Goal: Task Accomplishment & Management: Manage account settings

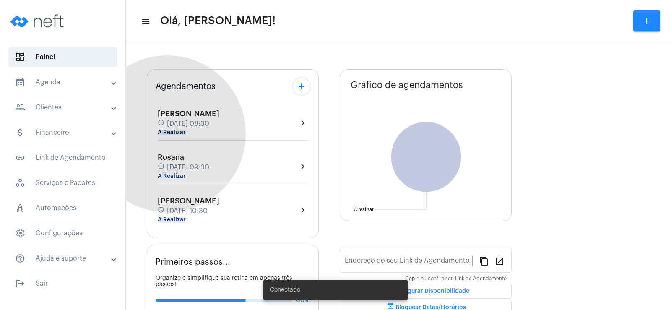
click at [167, 134] on mat-chip "A Realizar" at bounding box center [172, 133] width 28 height 6
type input "[URL][DOMAIN_NAME]"
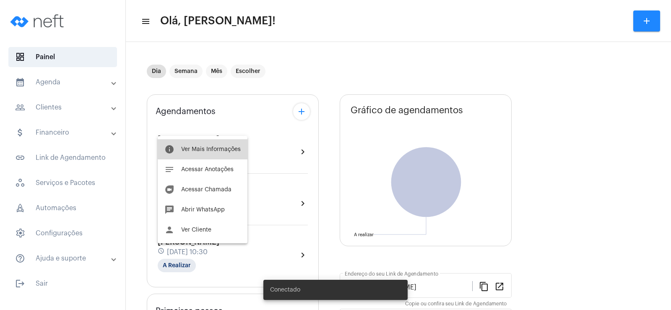
click at [214, 149] on span "Ver Mais Informações" at bounding box center [211, 149] width 60 height 6
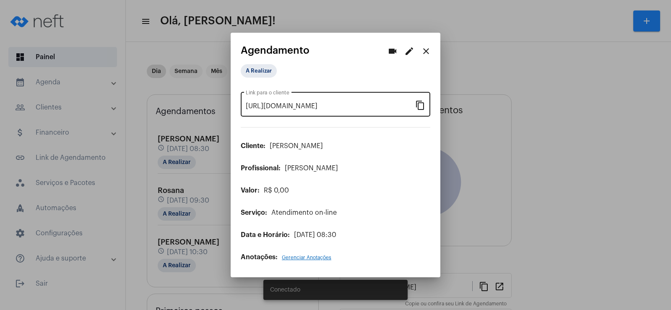
click at [419, 103] on mat-icon "content_copy" at bounding box center [420, 105] width 10 height 10
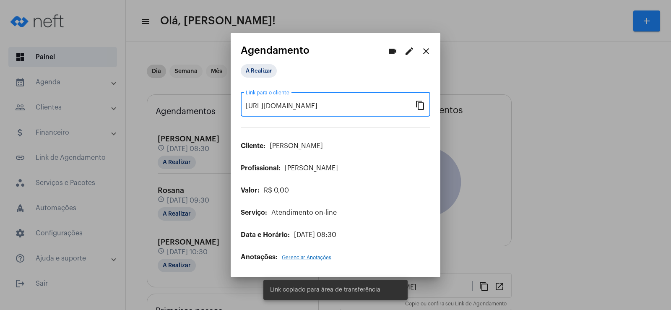
click at [394, 51] on mat-icon "videocam" at bounding box center [393, 51] width 10 height 10
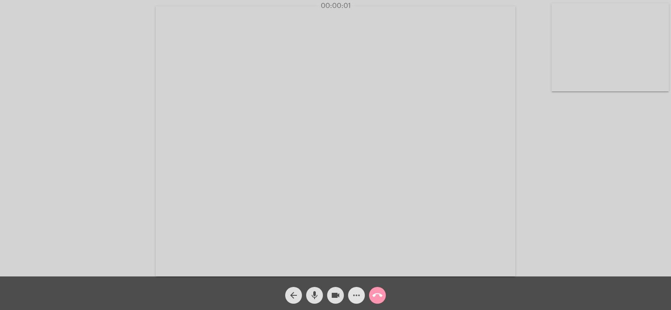
click at [355, 295] on mat-icon "more_horiz" at bounding box center [356, 295] width 10 height 10
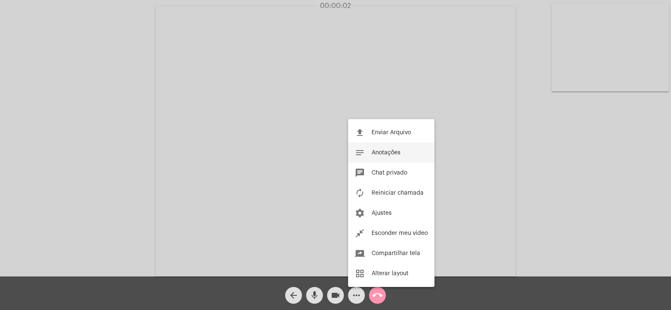
click at [385, 149] on button "notes Anotações" at bounding box center [391, 153] width 86 height 20
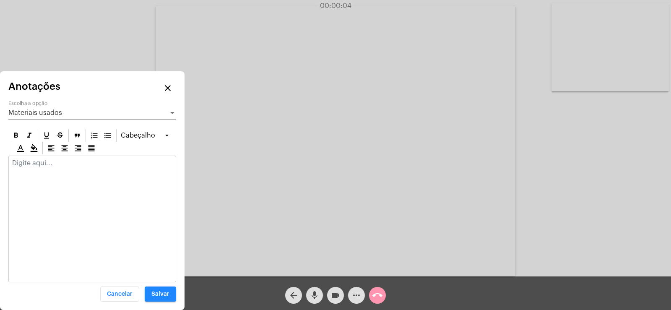
click at [35, 110] on span "Materiais usados" at bounding box center [35, 112] width 54 height 7
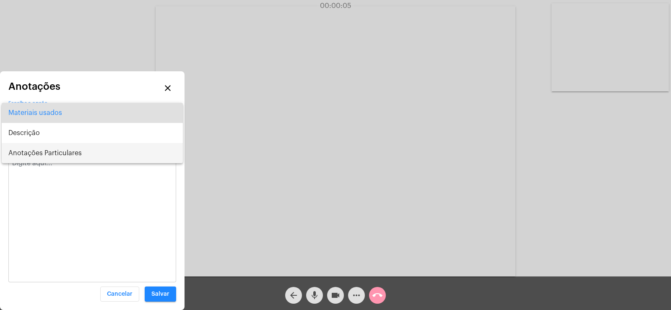
click at [36, 154] on span "Anotações Particulares" at bounding box center [92, 153] width 168 height 20
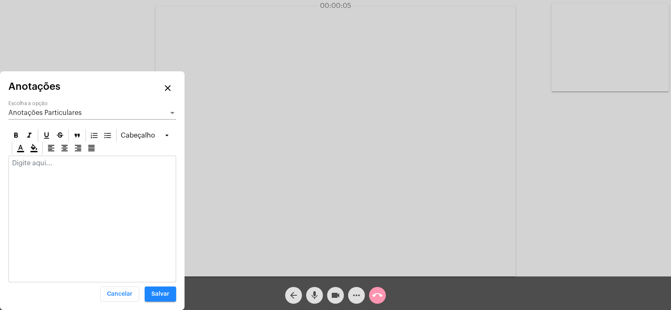
click at [29, 169] on div at bounding box center [92, 165] width 167 height 18
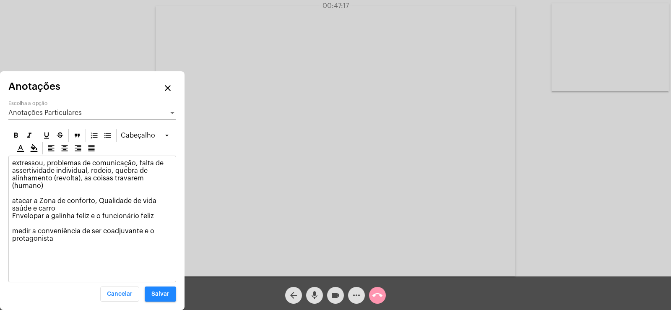
click at [23, 209] on p "extressou, problemas de comunicação, falta de assertividade individual, rodeio,…" at bounding box center [92, 200] width 160 height 83
click at [31, 209] on p "extressou, problemas de comunicação, falta de assertividade individual, rodeio,…" at bounding box center [92, 200] width 160 height 83
click at [63, 237] on div "extressou, problemas de comunicação, falta de assertividade individual, rodeio,…" at bounding box center [92, 203] width 167 height 94
drag, startPoint x: 12, startPoint y: 243, endPoint x: 135, endPoint y: 255, distance: 123.5
click at [135, 255] on p "extressou, problemas de comunicação, falta de assertividade individual, rodeio,…" at bounding box center [92, 212] width 160 height 106
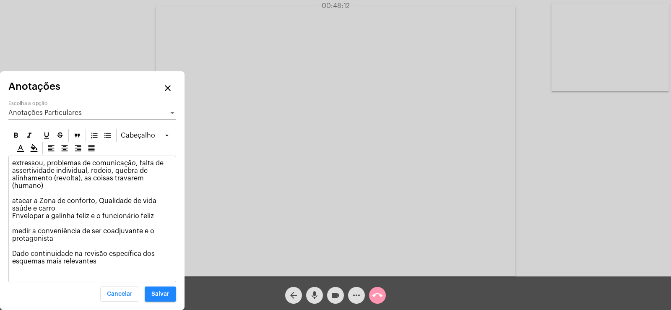
copy p "Dado continuidade na revisão específica dos esquemas mais relevantes"
click at [67, 115] on span "Anotações Particulares" at bounding box center [44, 112] width 73 height 7
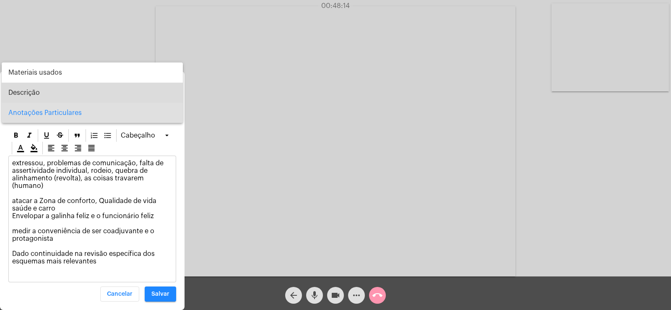
click at [50, 90] on span "Descrição" at bounding box center [92, 93] width 168 height 20
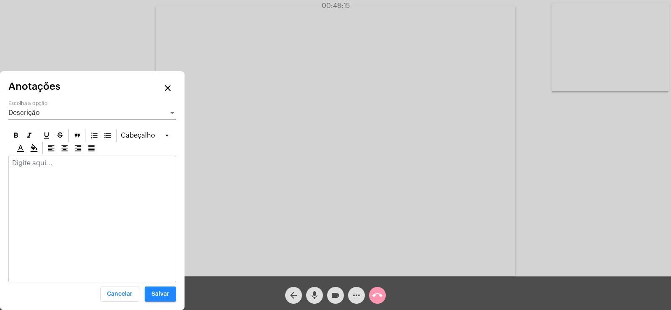
click at [36, 174] on div at bounding box center [92, 165] width 167 height 18
click at [12, 166] on p "Dado continuidade na revisão específica dos esquemas mais relevantes" at bounding box center [92, 166] width 160 height 15
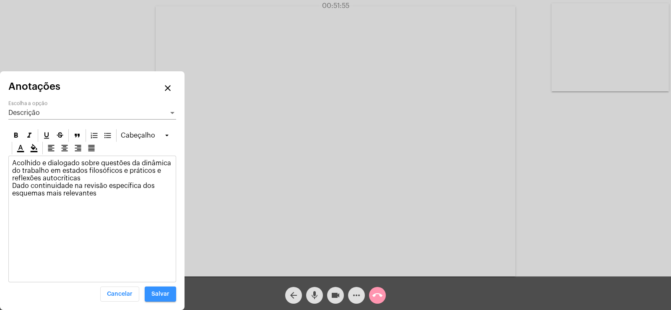
click at [163, 292] on span "Salvar" at bounding box center [160, 294] width 18 height 6
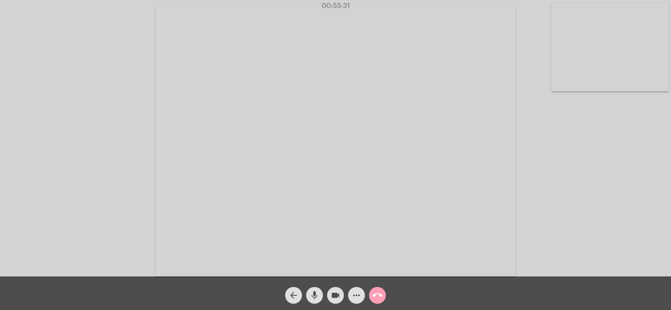
click at [379, 298] on mat-icon "call_end" at bounding box center [377, 295] width 10 height 10
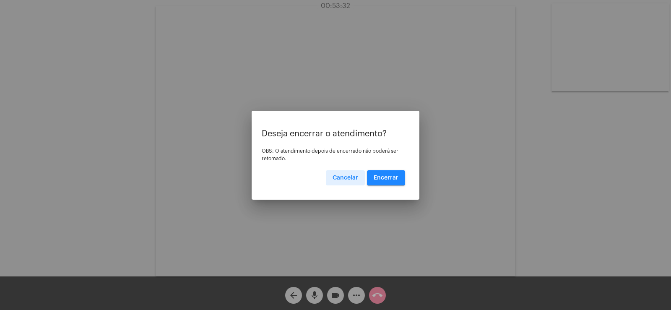
click at [396, 175] on span "Encerrar" at bounding box center [386, 178] width 25 height 6
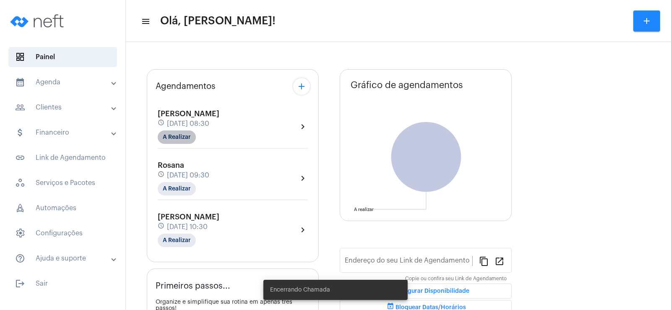
click at [169, 138] on mat-chip "A Realizar" at bounding box center [177, 136] width 38 height 13
type input "[URL][DOMAIN_NAME]"
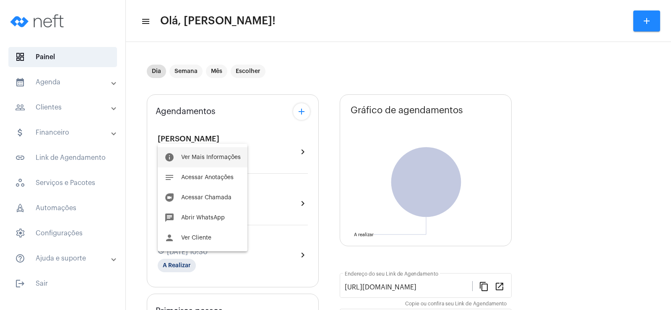
click at [205, 159] on span "Ver Mais Informações" at bounding box center [211, 157] width 60 height 6
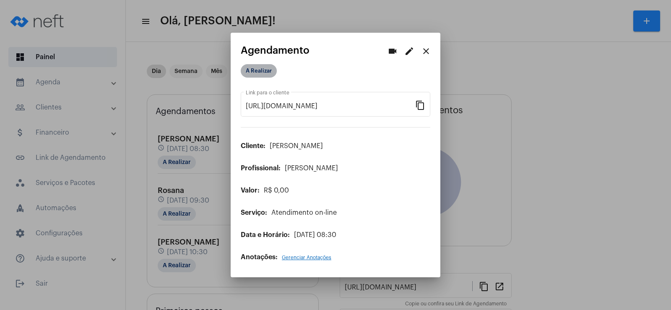
click at [257, 72] on mat-chip "A Realizar" at bounding box center [259, 70] width 36 height 13
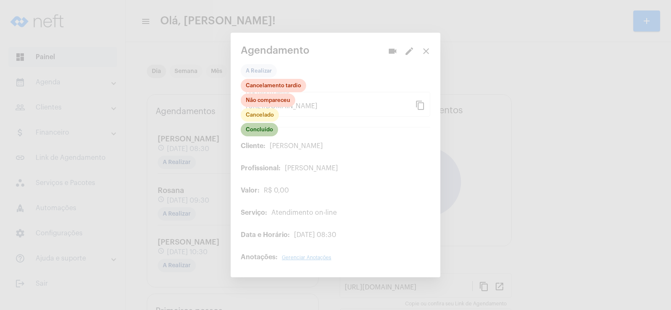
click at [264, 128] on mat-chip "Concluído" at bounding box center [259, 129] width 37 height 13
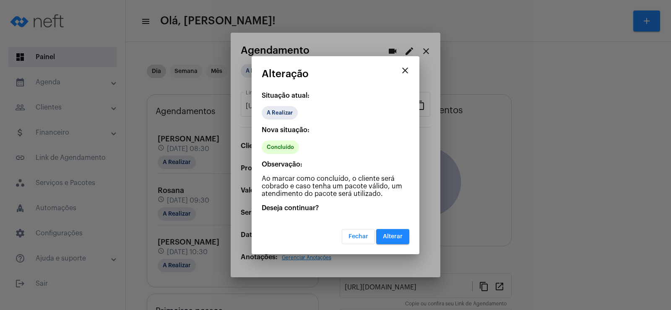
click at [399, 243] on button "Alterar" at bounding box center [392, 236] width 33 height 15
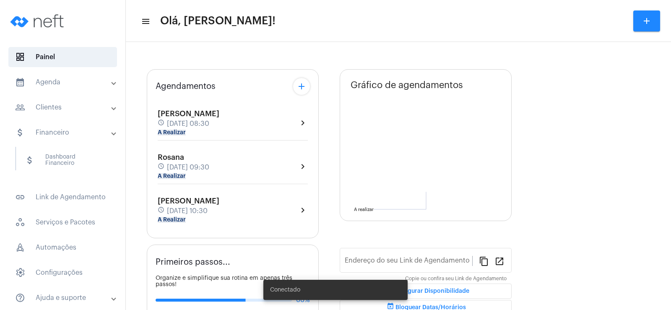
type input "[URL][DOMAIN_NAME]"
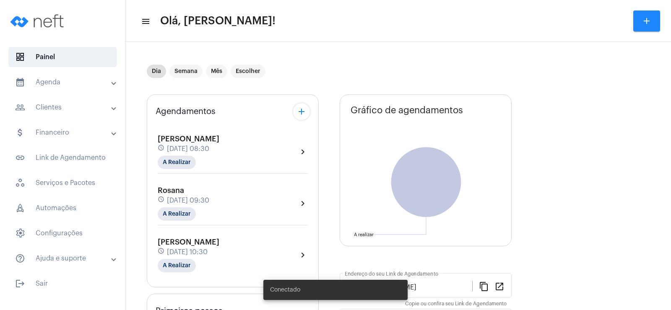
click at [82, 103] on mat-panel-title "people_outline Clientes" at bounding box center [63, 107] width 97 height 10
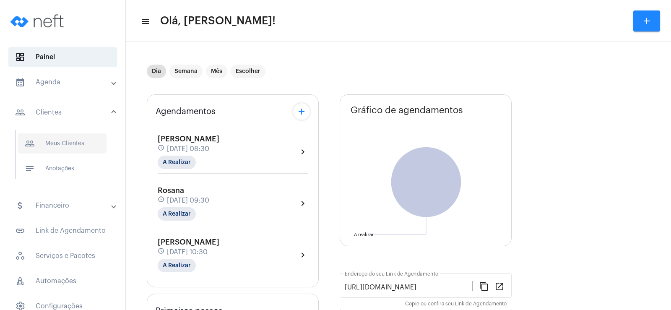
click at [66, 141] on span "people_outline Meus Clientes" at bounding box center [62, 143] width 89 height 20
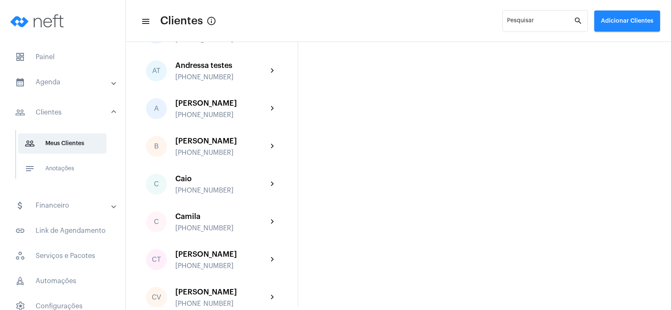
scroll to position [168, 0]
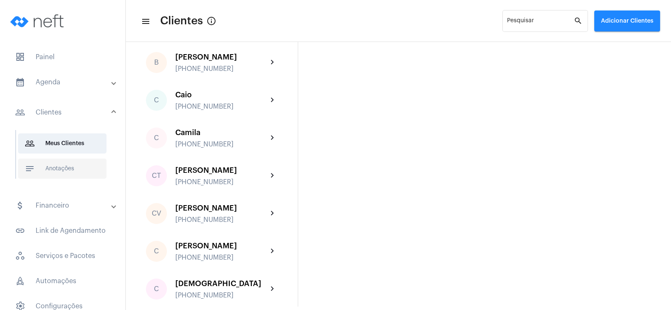
click at [47, 167] on span "notes Anotações" at bounding box center [62, 169] width 89 height 20
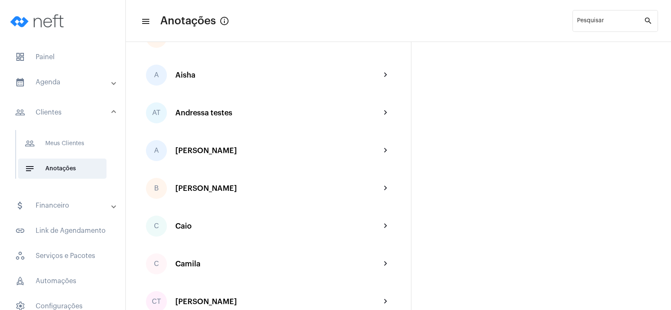
scroll to position [84, 0]
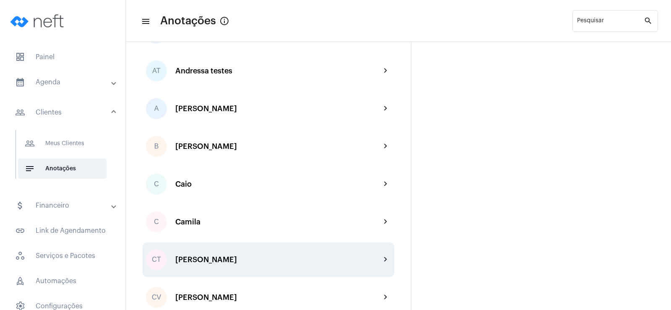
click at [215, 260] on div "[PERSON_NAME]" at bounding box center [278, 259] width 206 height 8
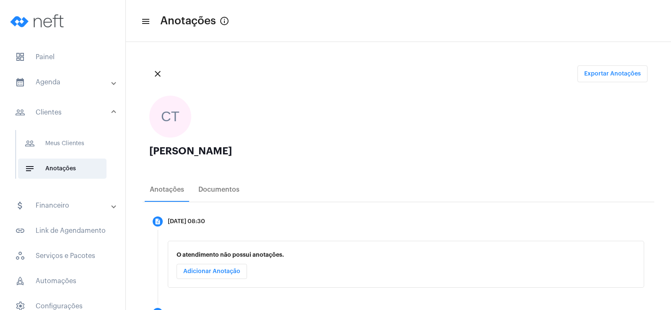
scroll to position [84, 0]
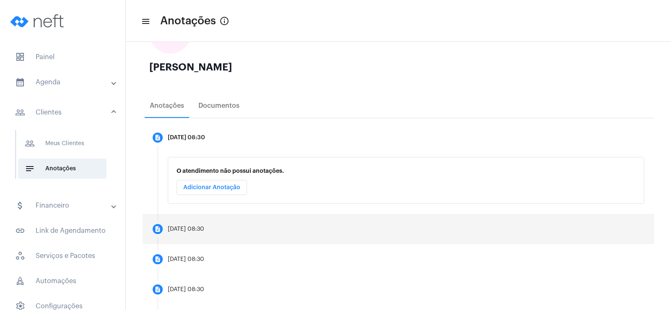
click at [183, 224] on mat-step-header "description 19/09/2025, 08:30" at bounding box center [399, 229] width 512 height 30
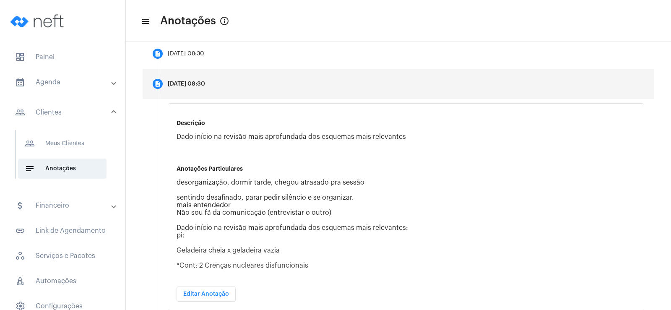
scroll to position [210, 0]
